Goal: Task Accomplishment & Management: Manage account settings

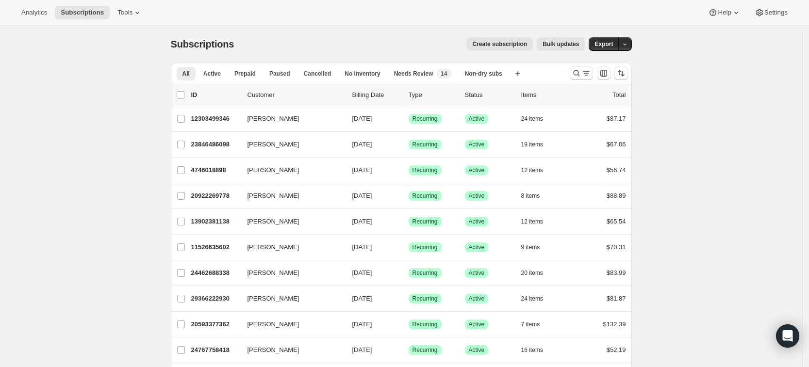
click at [581, 76] on icon "Search and filter results" at bounding box center [577, 73] width 10 height 10
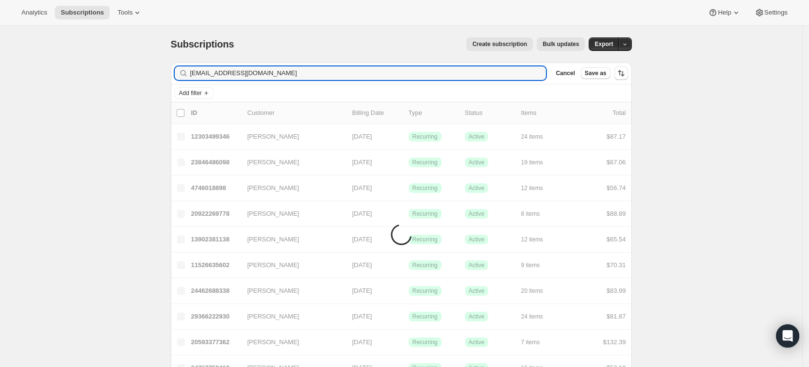
type input "[EMAIL_ADDRESS][DOMAIN_NAME]"
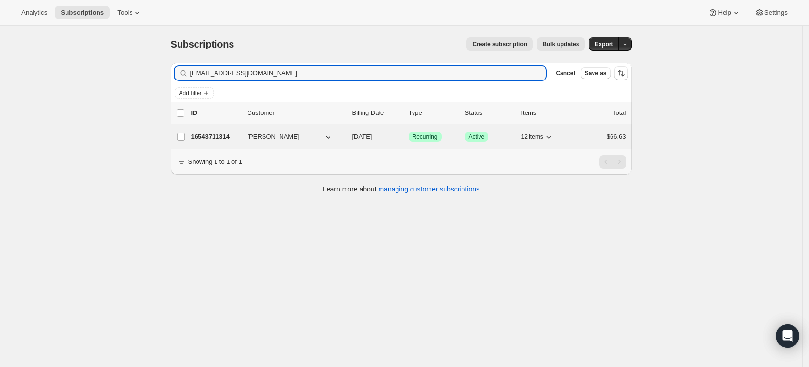
click at [217, 133] on p "16543711314" at bounding box center [215, 137] width 49 height 10
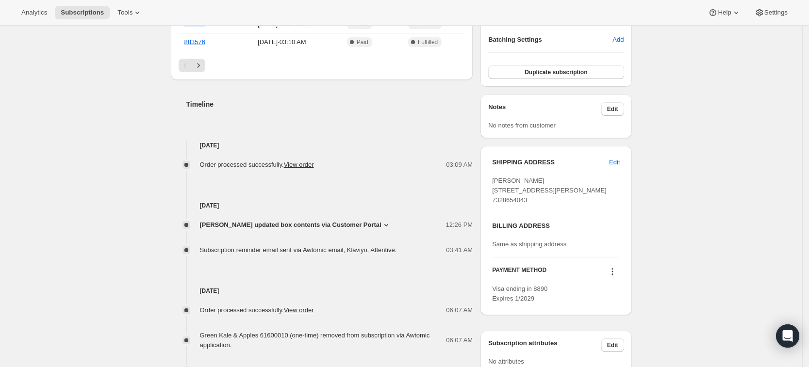
scroll to position [320, 0]
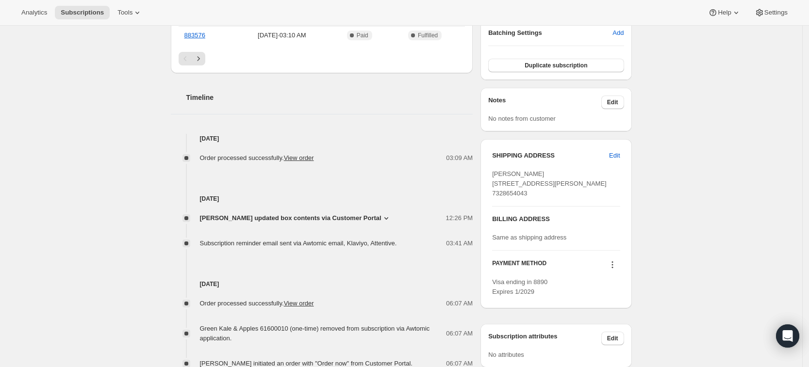
click at [353, 221] on span "[PERSON_NAME] updated box contents via Customer Portal" at bounding box center [291, 219] width 182 height 10
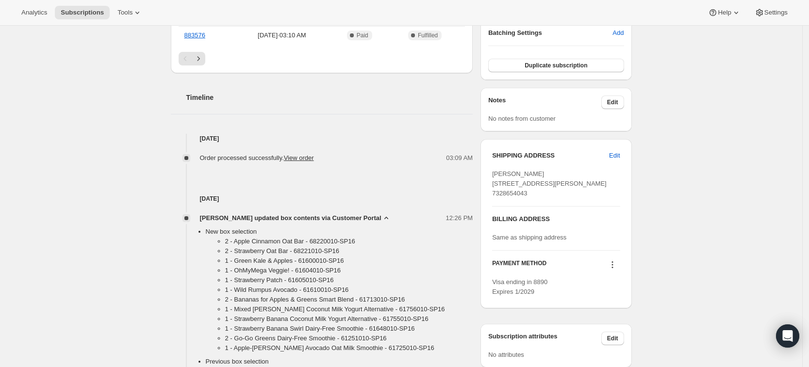
click at [353, 221] on span "[PERSON_NAME] updated box contents via Customer Portal" at bounding box center [291, 219] width 182 height 10
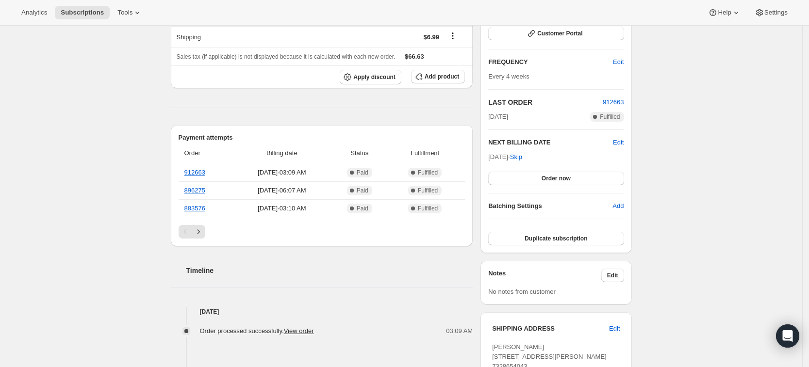
scroll to position [0, 0]
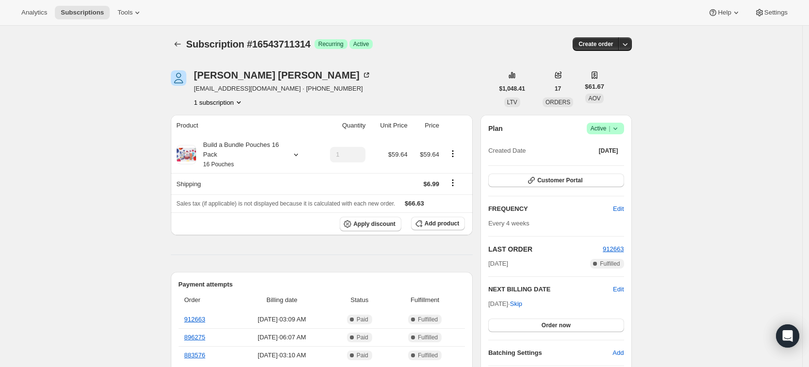
click at [198, 90] on span "[EMAIL_ADDRESS][DOMAIN_NAME] · [PHONE_NUMBER]" at bounding box center [282, 89] width 177 height 10
click at [240, 90] on span "[EMAIL_ADDRESS][DOMAIN_NAME] · [PHONE_NUMBER]" at bounding box center [282, 89] width 177 height 10
click at [289, 96] on div "[PERSON_NAME] [EMAIL_ADDRESS][DOMAIN_NAME] · [PHONE_NUMBER] 1 subscription" at bounding box center [282, 88] width 177 height 37
drag, startPoint x: 278, startPoint y: 88, endPoint x: 200, endPoint y: 89, distance: 78.1
click at [200, 89] on span "[EMAIL_ADDRESS][DOMAIN_NAME] · [PHONE_NUMBER]" at bounding box center [282, 89] width 177 height 10
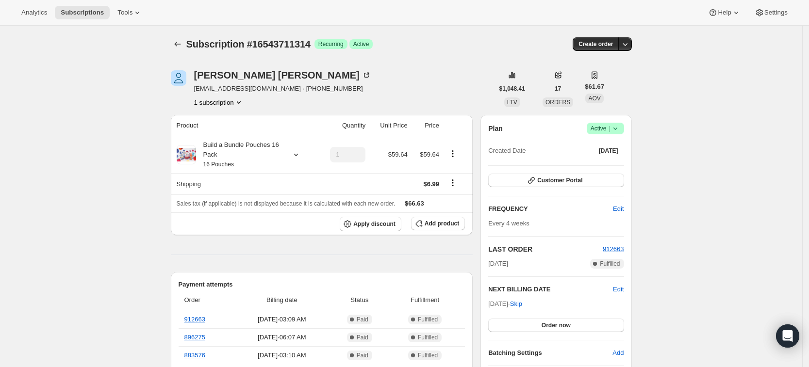
click at [197, 88] on span "[EMAIL_ADDRESS][DOMAIN_NAME] · [PHONE_NUMBER]" at bounding box center [282, 89] width 177 height 10
click at [431, 226] on span "Add product" at bounding box center [442, 224] width 34 height 8
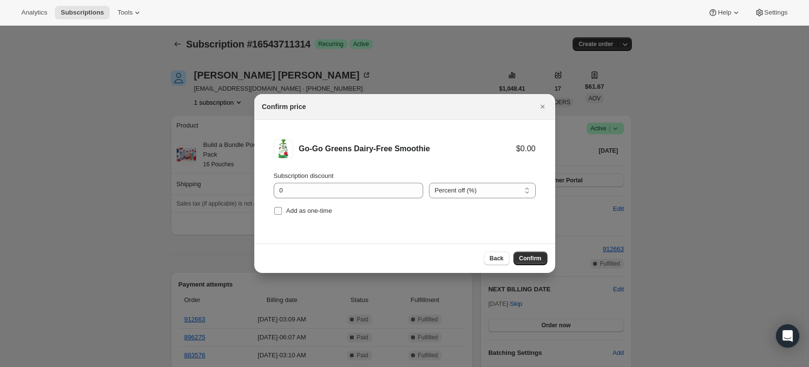
click at [321, 213] on span "Add as one-time" at bounding box center [309, 210] width 46 height 7
click at [282, 213] on input "Add as one-time" at bounding box center [278, 211] width 8 height 8
checkbox input "true"
click at [527, 257] on span "Confirm" at bounding box center [530, 259] width 22 height 8
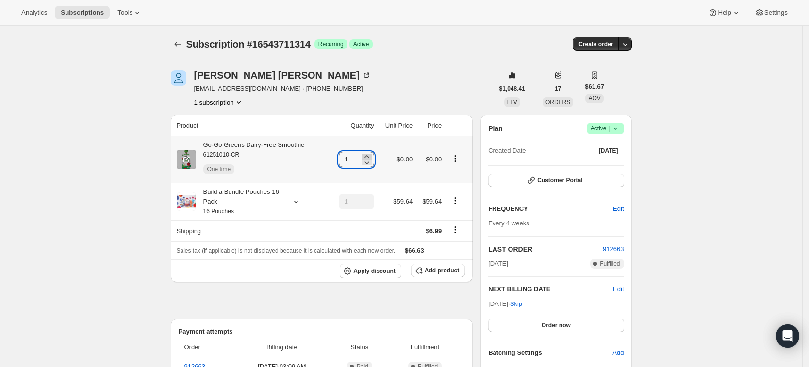
click at [371, 155] on icon at bounding box center [367, 157] width 10 height 10
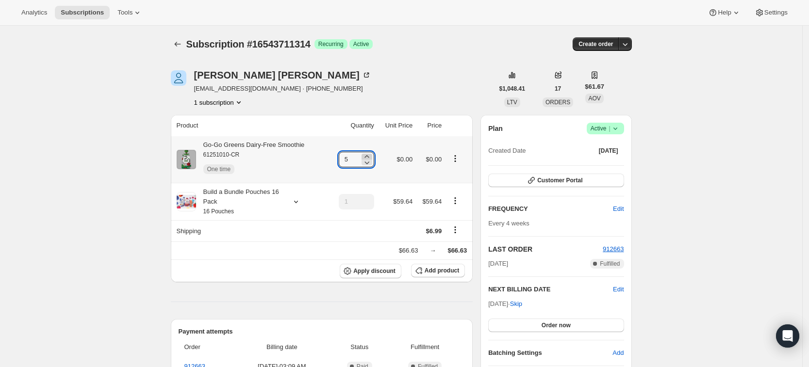
type input "6"
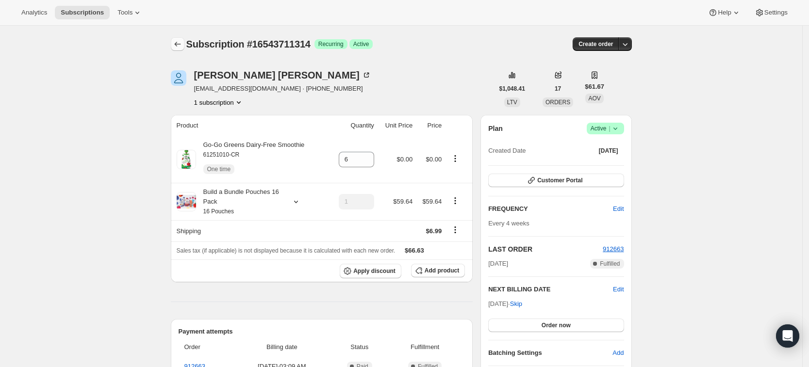
click at [177, 42] on icon "Subscriptions" at bounding box center [178, 44] width 10 height 10
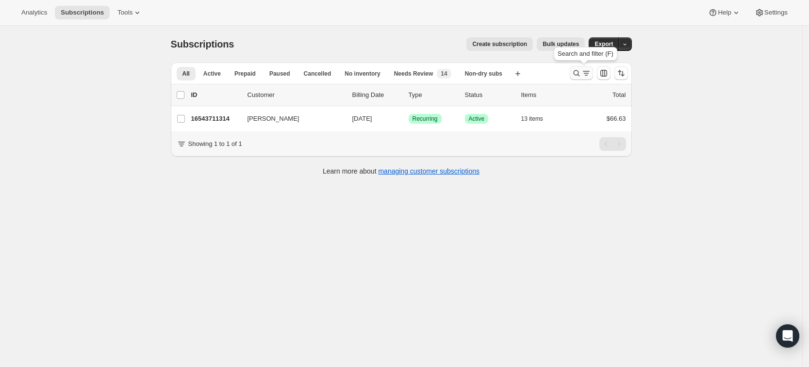
click at [577, 74] on icon "Search and filter results" at bounding box center [576, 73] width 6 height 6
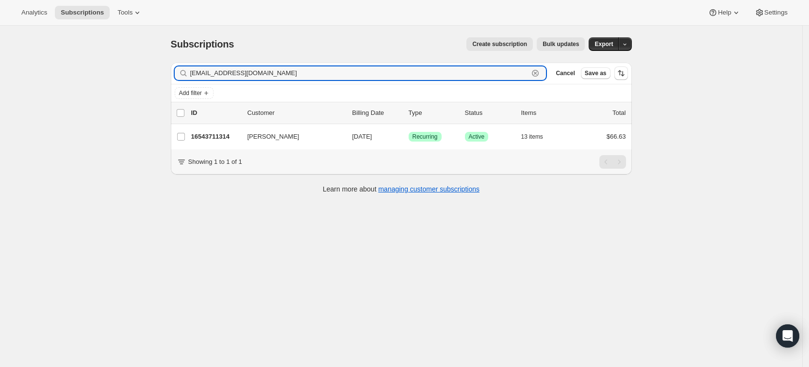
click at [537, 72] on icon "button" at bounding box center [535, 73] width 3 height 3
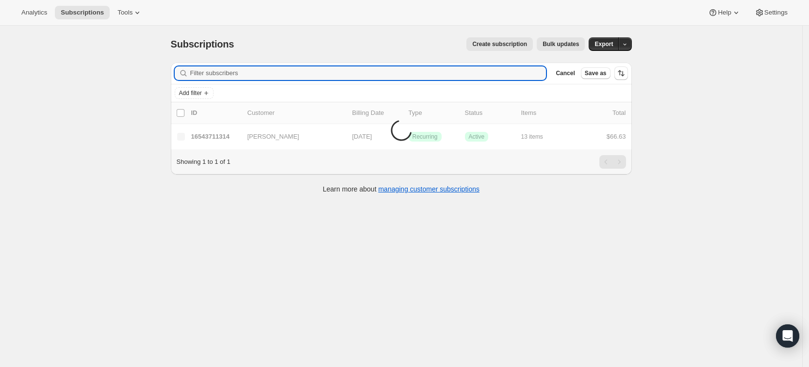
paste input "[EMAIL_ADDRESS][PERSON_NAME][DOMAIN_NAME]"
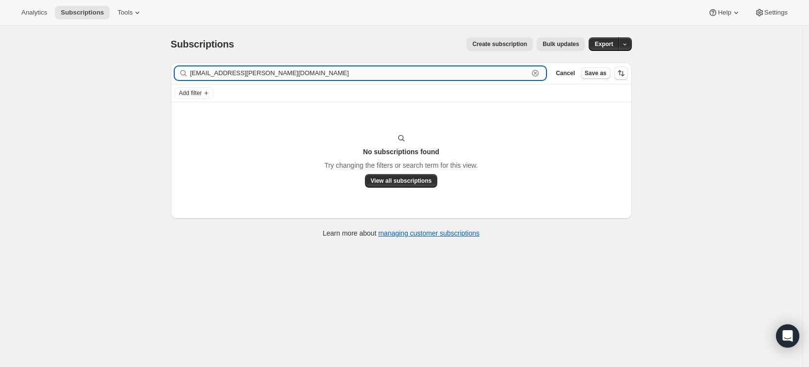
click at [234, 74] on input "[EMAIL_ADDRESS][PERSON_NAME][DOMAIN_NAME]" at bounding box center [359, 73] width 339 height 14
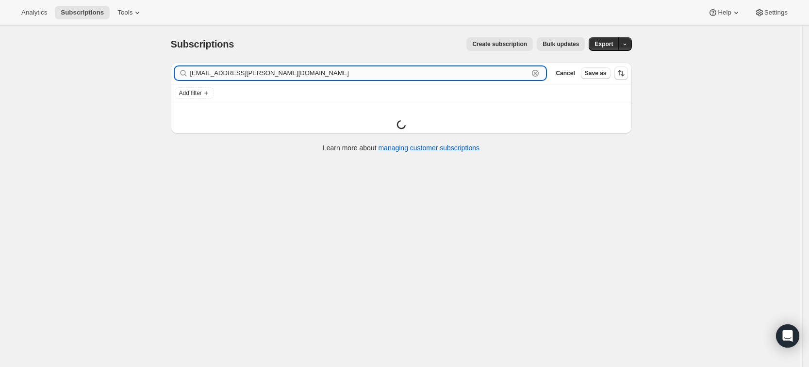
click at [285, 72] on input "[EMAIL_ADDRESS][PERSON_NAME][DOMAIN_NAME]" at bounding box center [359, 73] width 339 height 14
click at [205, 71] on input "[EMAIL_ADDRESS][PERSON_NAME][DOMAIN_NAME]" at bounding box center [359, 73] width 339 height 14
click at [260, 72] on input "[EMAIL_ADDRESS][PERSON_NAME][DOMAIN_NAME]" at bounding box center [359, 73] width 339 height 14
type input "[PERSON_NAME]"
drag, startPoint x: 243, startPoint y: 75, endPoint x: 190, endPoint y: 75, distance: 53.4
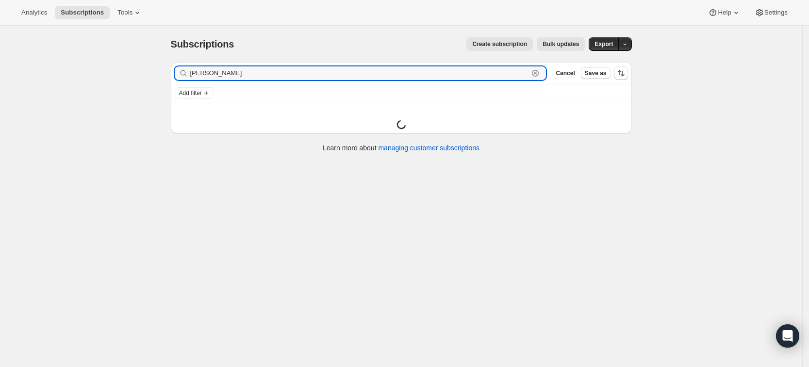
click at [190, 75] on div "[PERSON_NAME] Clear" at bounding box center [361, 73] width 372 height 14
